Goal: Find specific fact: Find specific fact

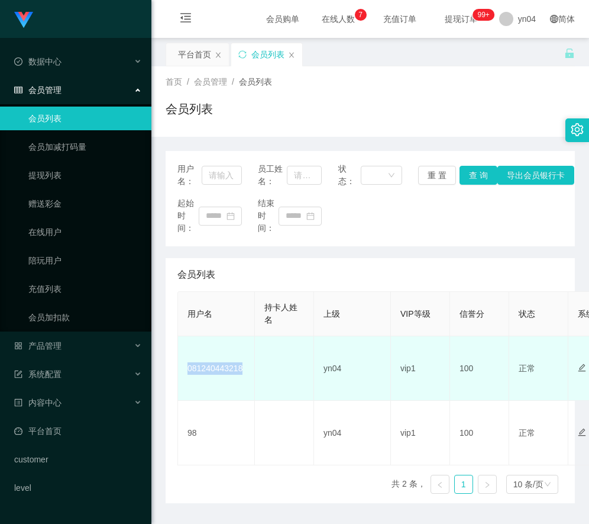
click at [217, 359] on td "081240443218" at bounding box center [216, 368] width 77 height 64
click at [217, 368] on td "081240443218" at bounding box center [216, 368] width 77 height 64
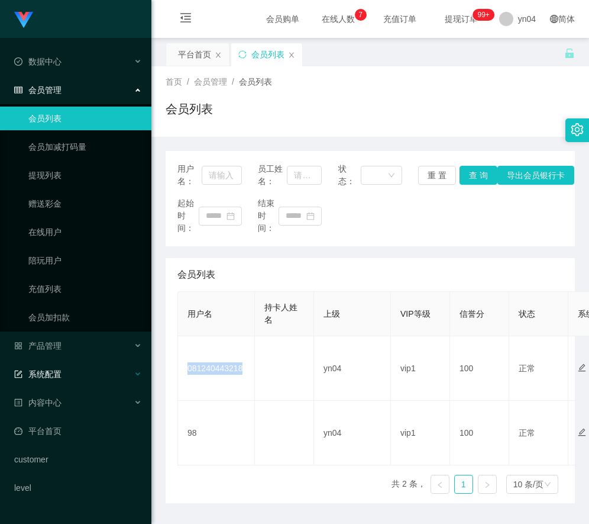
copy td "081240443218"
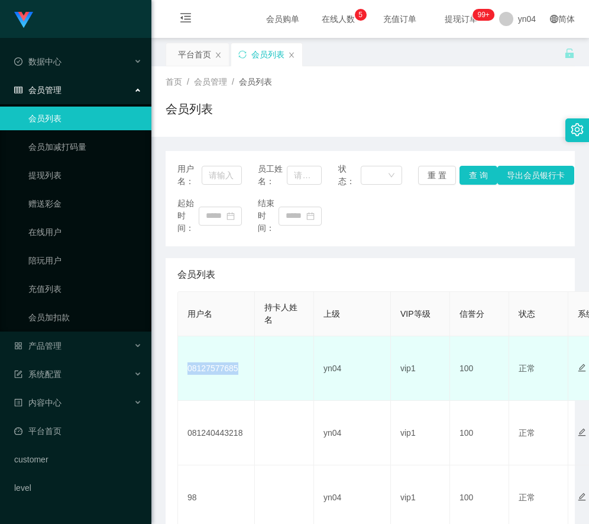
drag, startPoint x: 209, startPoint y: 368, endPoint x: 212, endPoint y: 363, distance: 6.4
click at [209, 367] on td "08127577685" at bounding box center [216, 368] width 77 height 64
click at [212, 363] on td "08127577685" at bounding box center [216, 368] width 77 height 64
click at [213, 366] on td "08127577685" at bounding box center [216, 368] width 77 height 64
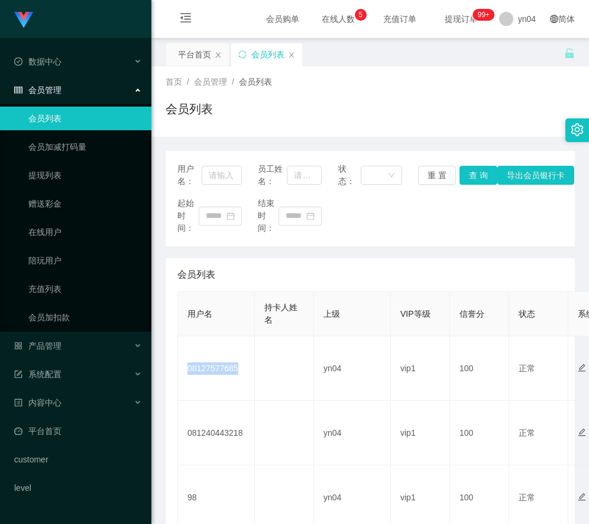
copy td "08127577685"
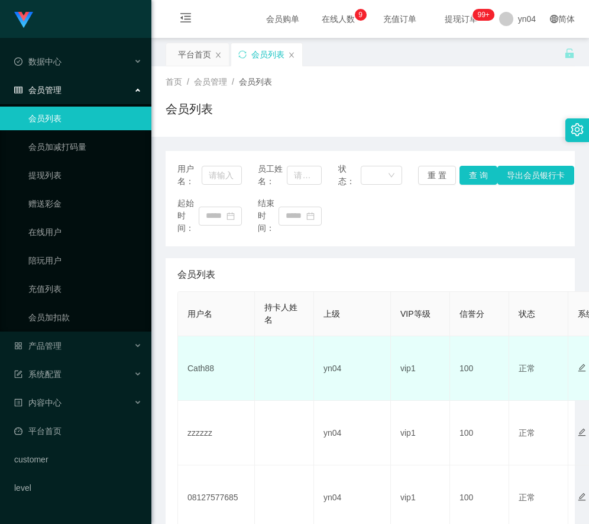
click at [199, 367] on td "Cath88" at bounding box center [216, 368] width 77 height 64
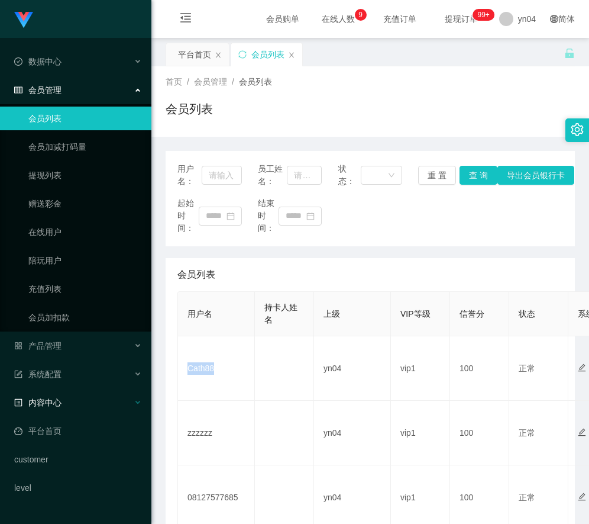
copy td "Cath88"
